Goal: Task Accomplishment & Management: Use online tool/utility

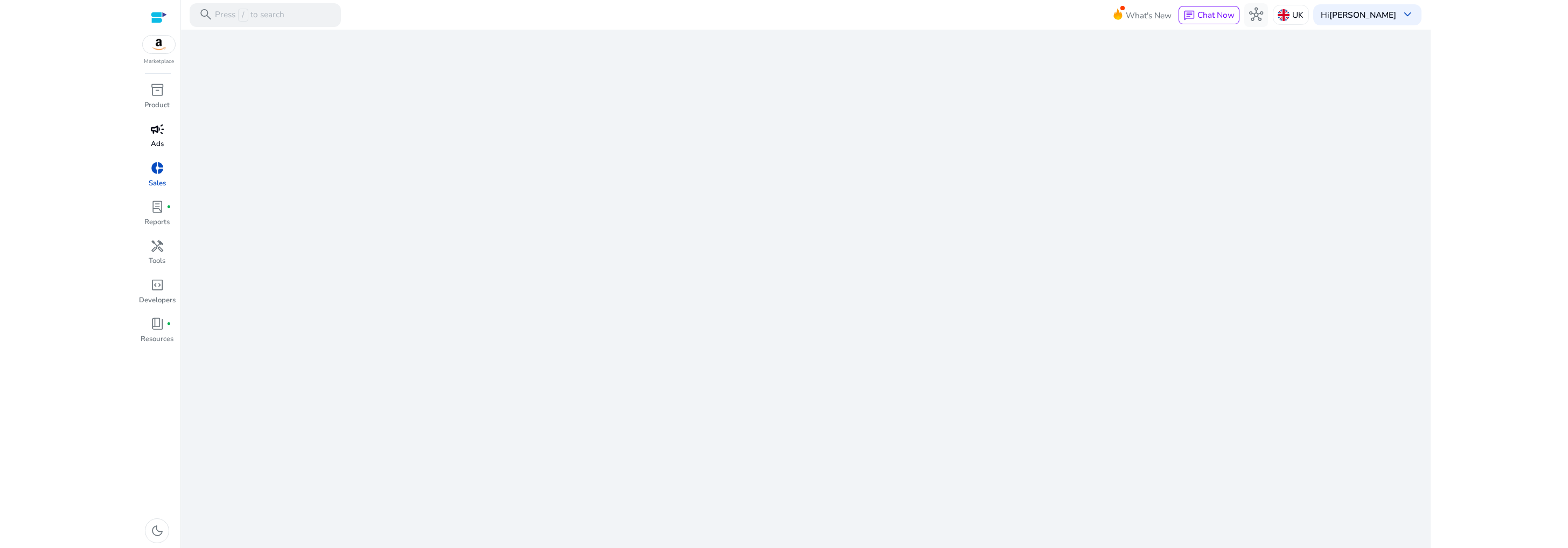
click at [153, 133] on span "campaign" at bounding box center [157, 129] width 14 height 14
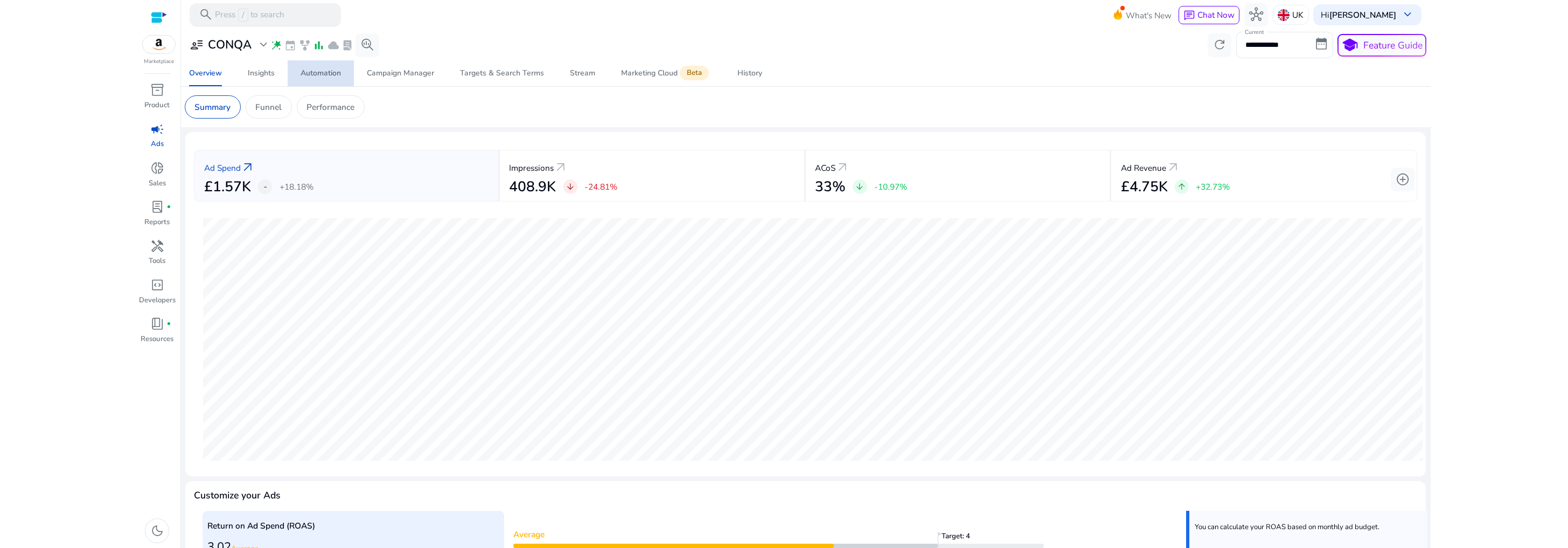
click at [306, 71] on div "Automation" at bounding box center [321, 73] width 40 height 7
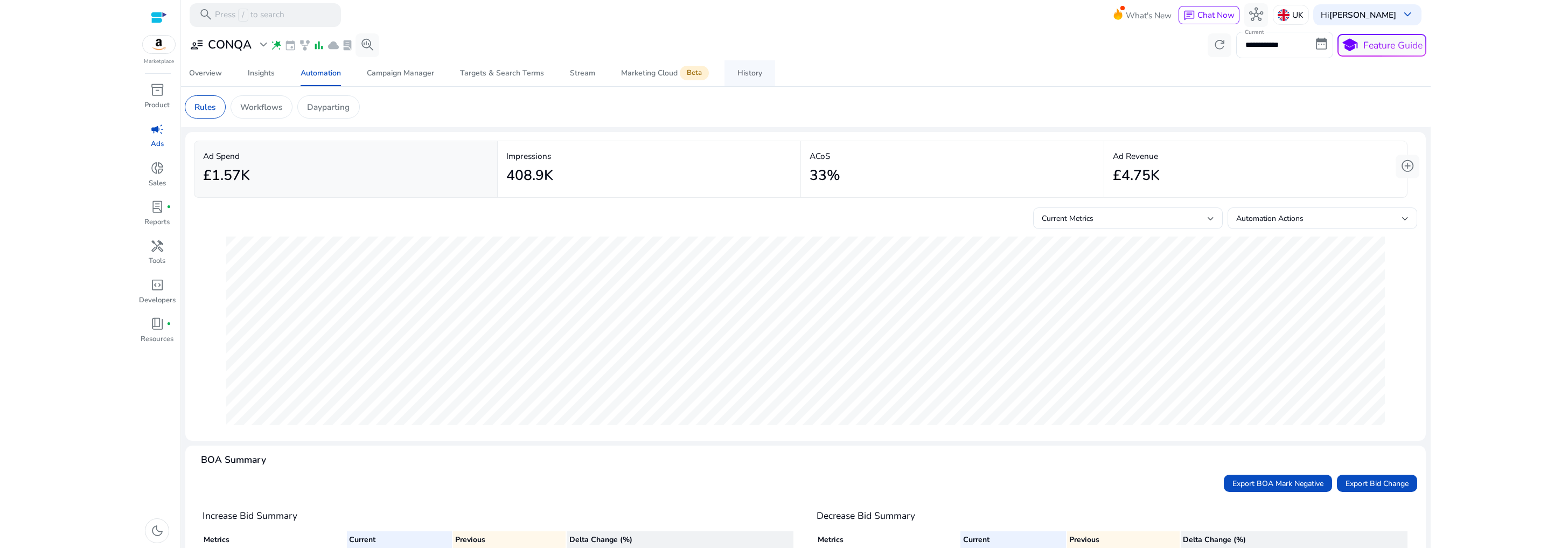
click at [747, 77] on div "History" at bounding box center [749, 73] width 25 height 7
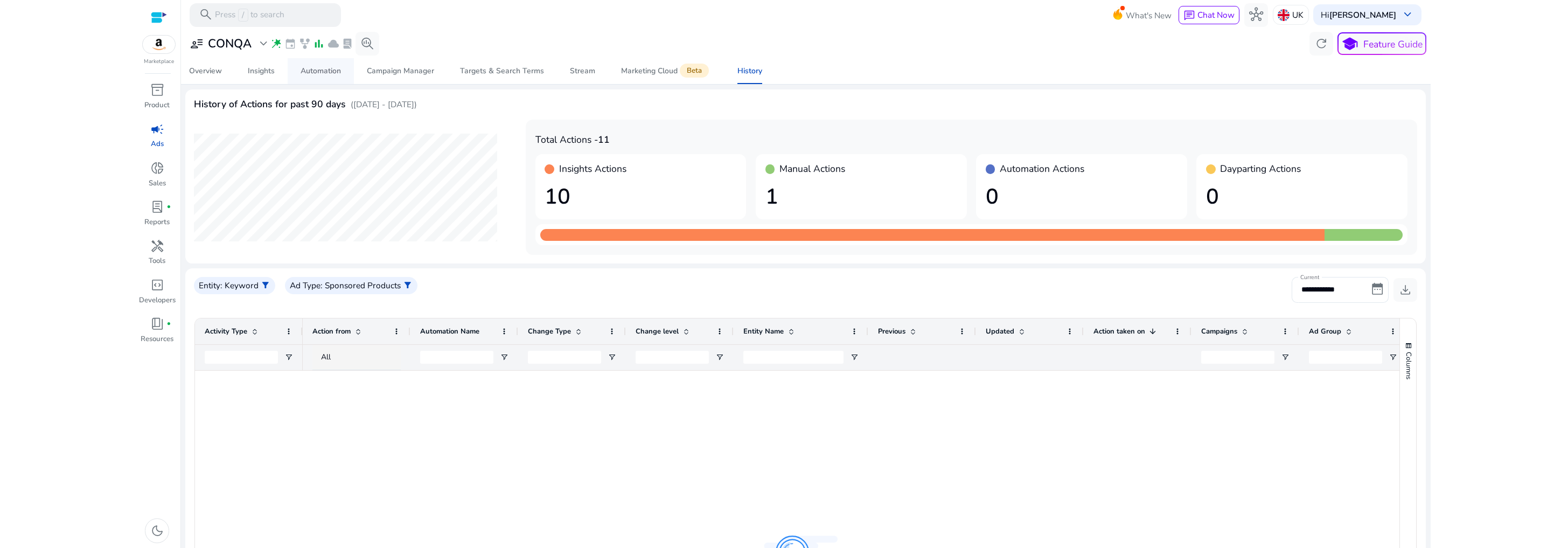
click at [323, 69] on div "Automation" at bounding box center [321, 71] width 40 height 7
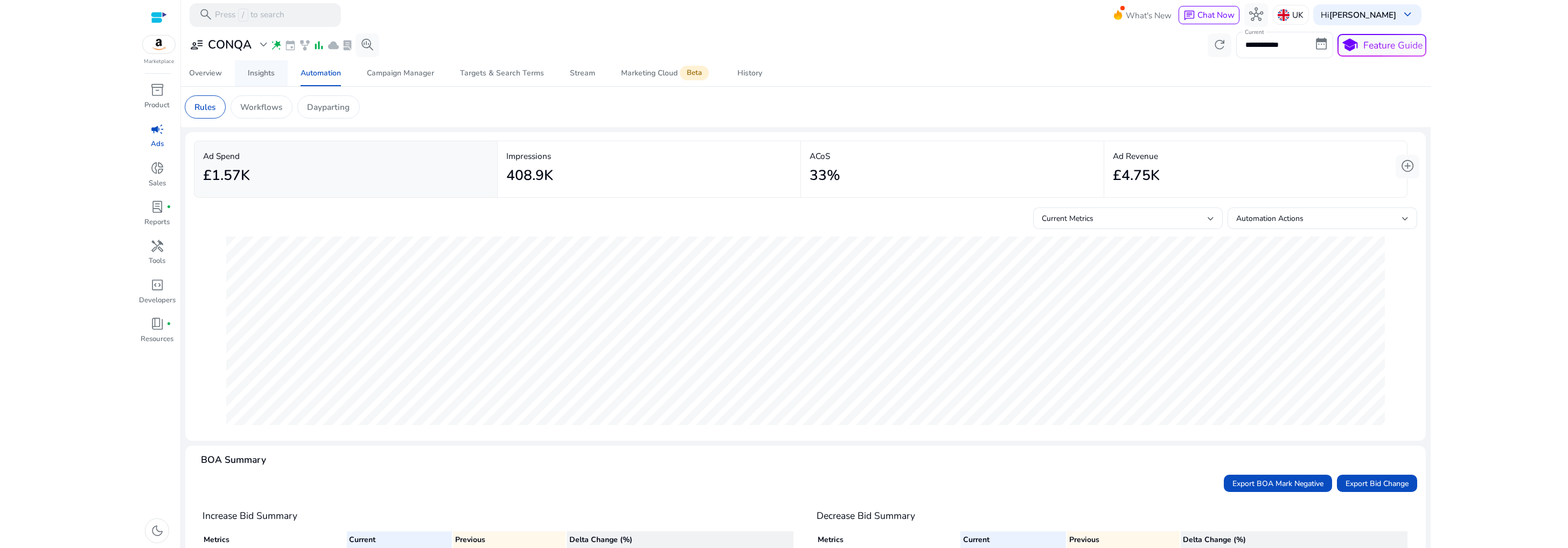
click at [267, 75] on div "Insights" at bounding box center [261, 73] width 27 height 7
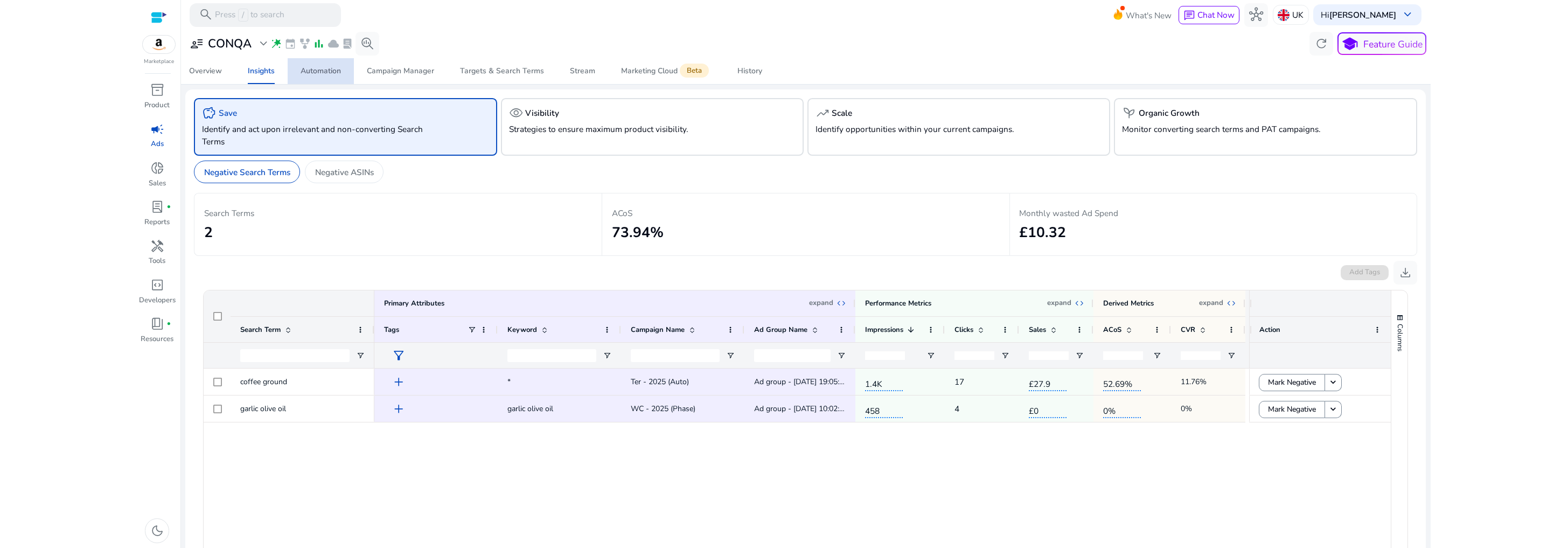
click at [307, 77] on span "Automation" at bounding box center [321, 71] width 40 height 26
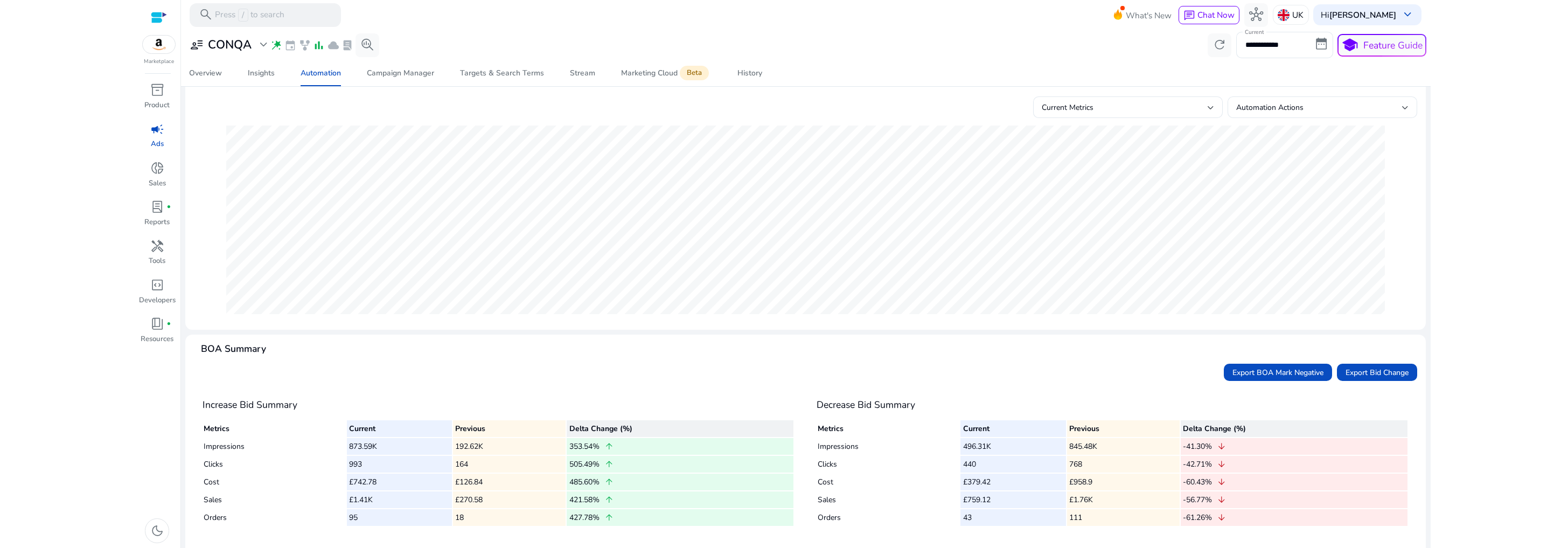
scroll to position [126, 0]
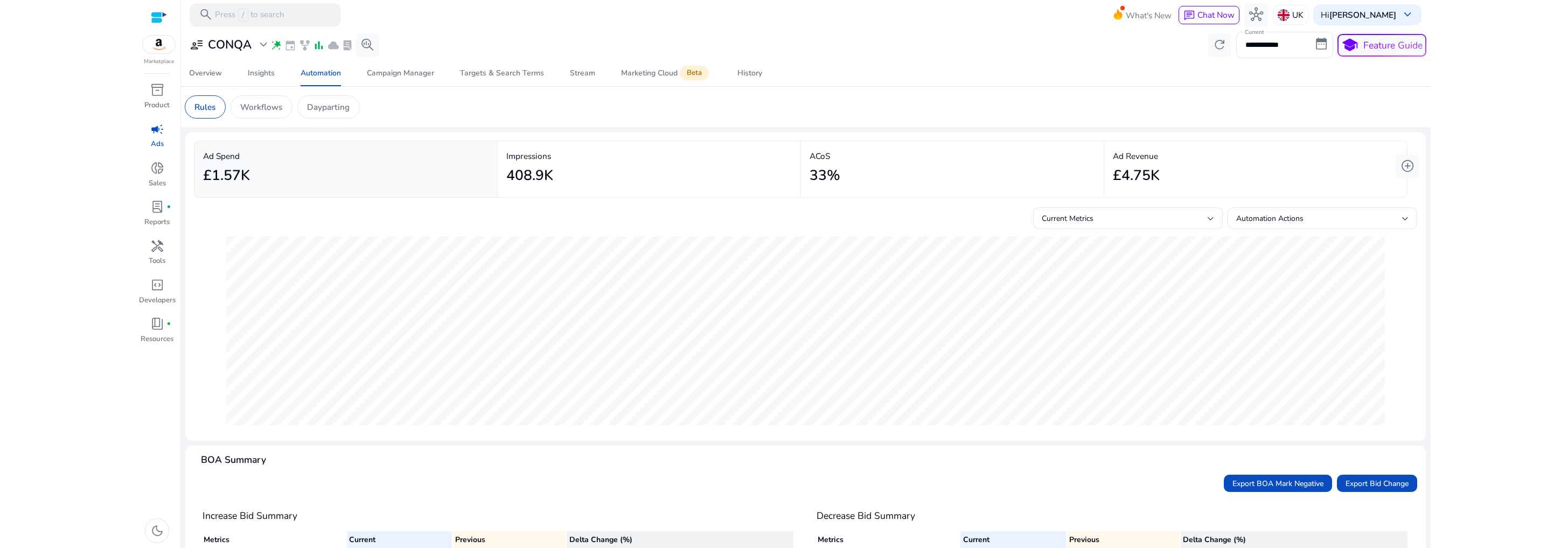
scroll to position [126, 0]
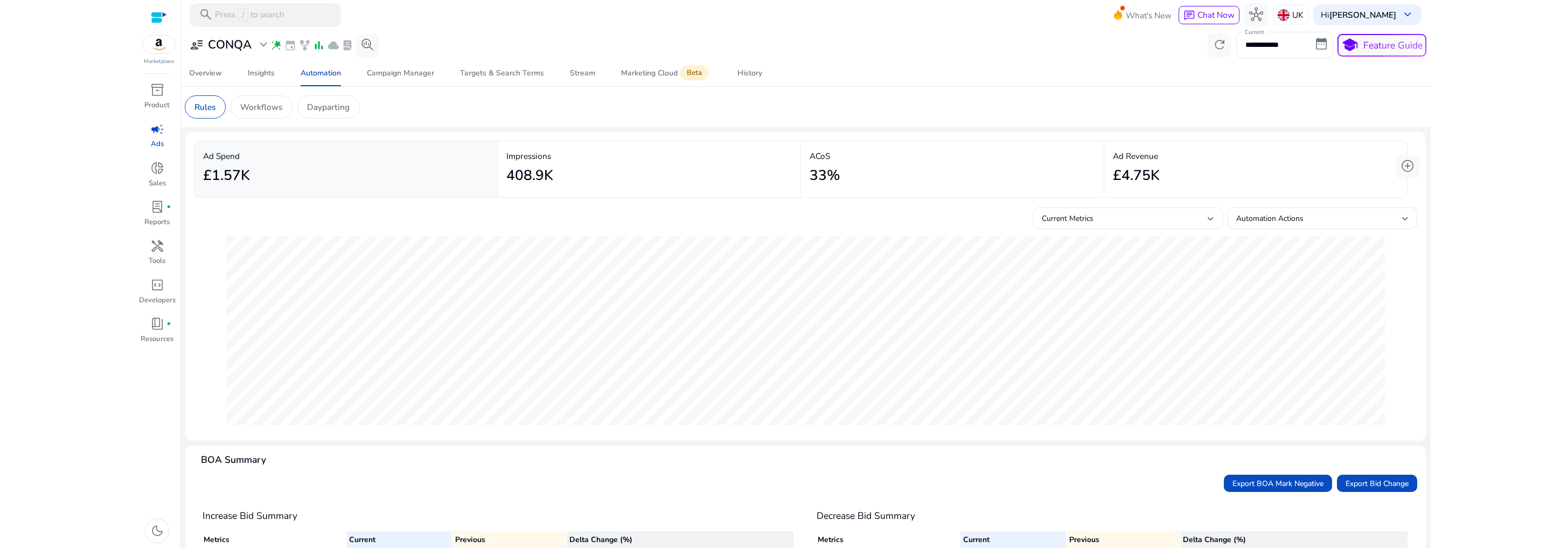
scroll to position [126, 0]
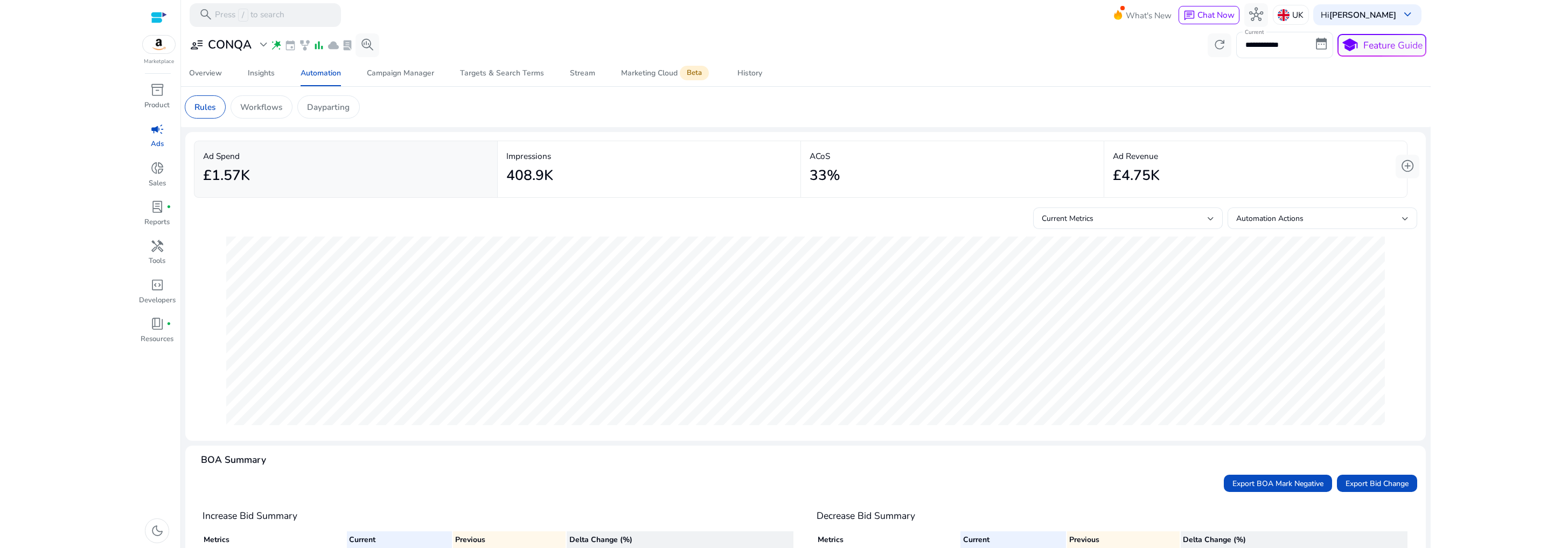
scroll to position [126, 0]
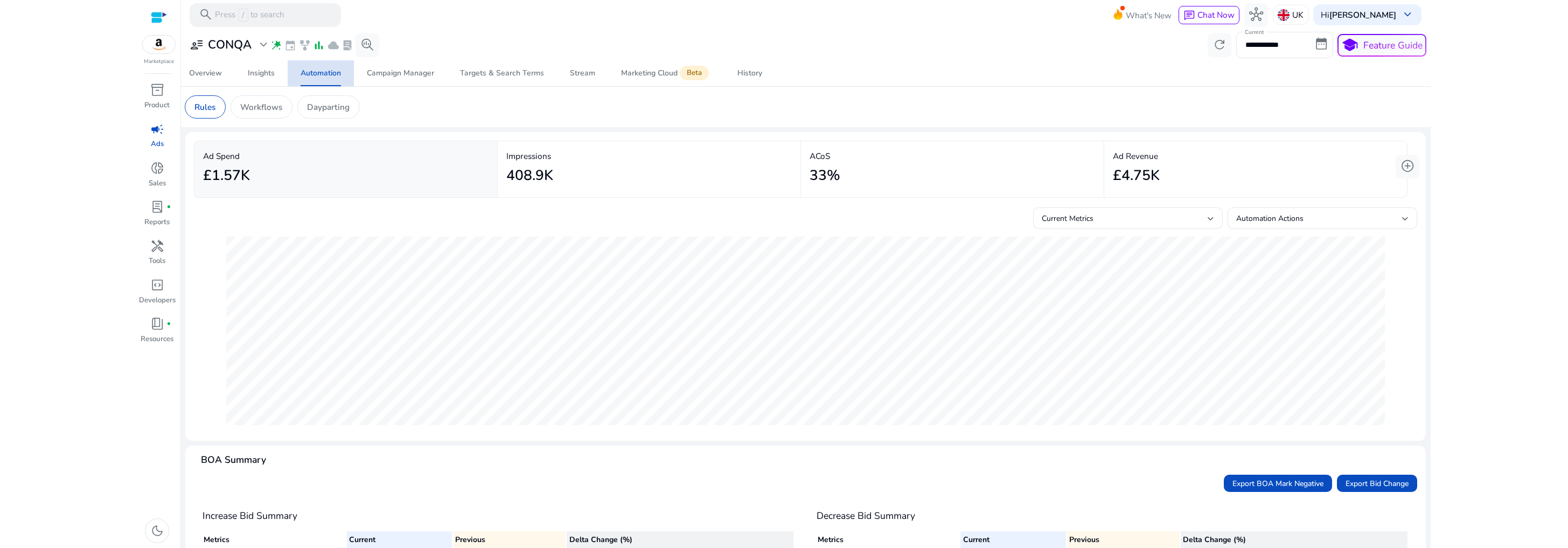
click at [315, 72] on div "Automation" at bounding box center [321, 73] width 40 height 7
